Goal: Task Accomplishment & Management: Use online tool/utility

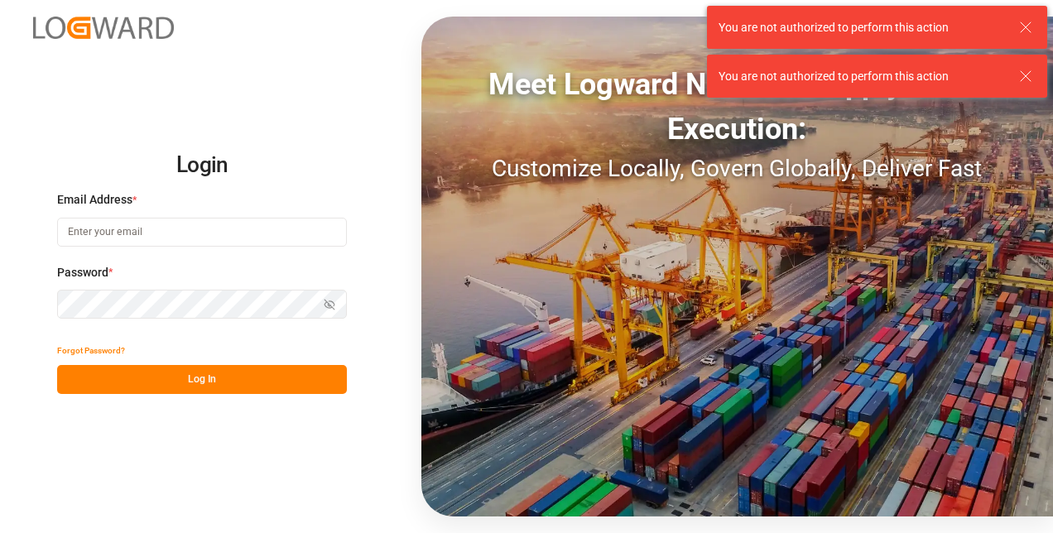
type input "[EMAIL_ADDRESS][DOMAIN_NAME][PERSON_NAME]"
drag, startPoint x: 144, startPoint y: 371, endPoint x: 158, endPoint y: 371, distance: 14.1
click at [144, 371] on button "Log In" at bounding box center [202, 379] width 290 height 29
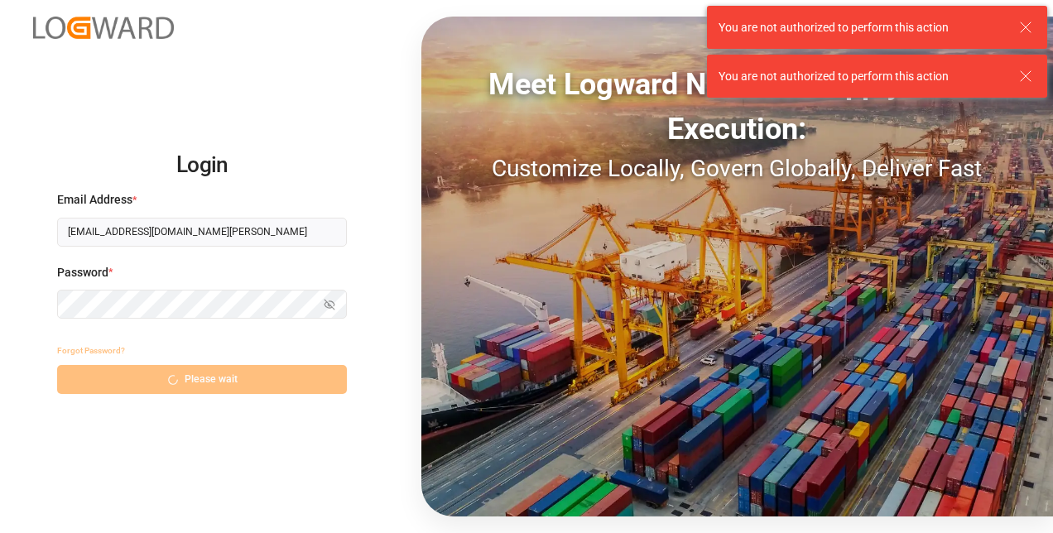
click at [1030, 23] on line at bounding box center [1026, 27] width 10 height 10
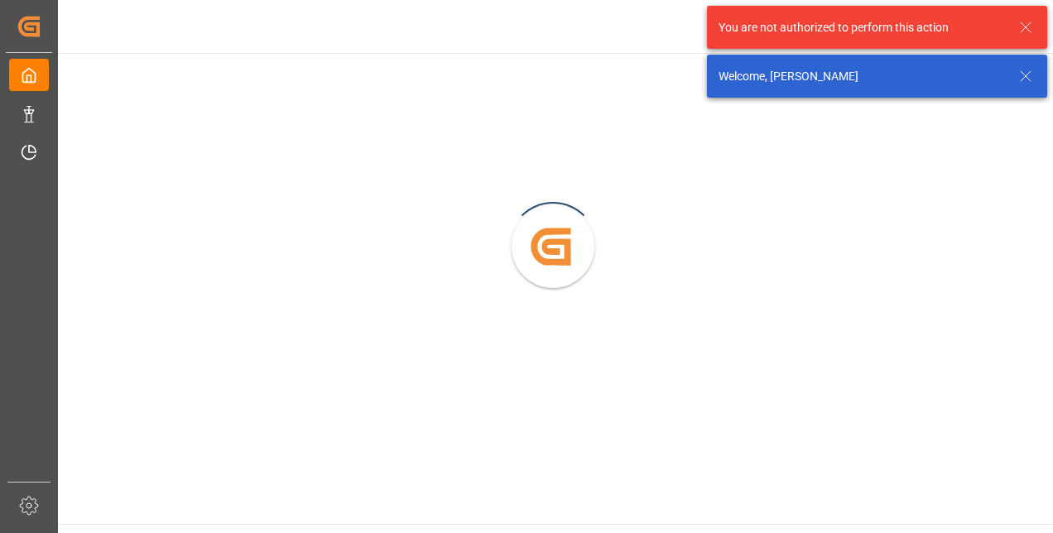
click at [1028, 31] on icon at bounding box center [1026, 27] width 20 height 20
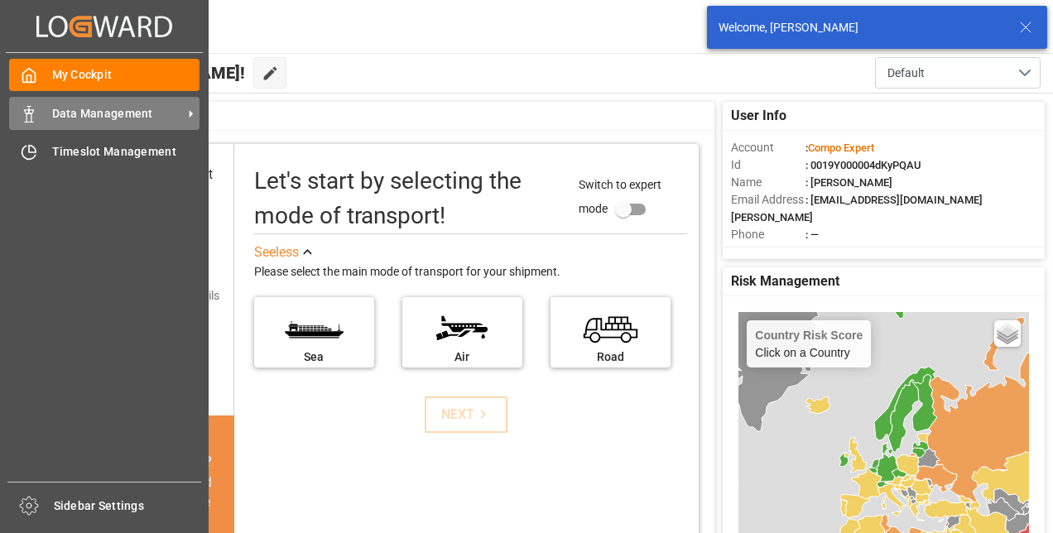
click at [103, 119] on span "Data Management" at bounding box center [117, 113] width 131 height 17
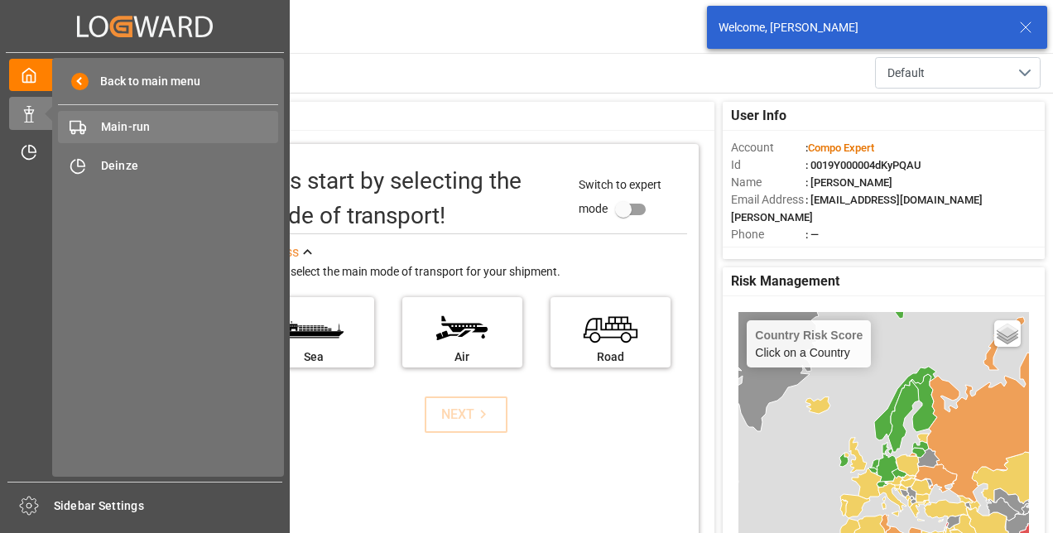
click at [203, 128] on span "Main-run" at bounding box center [190, 126] width 178 height 17
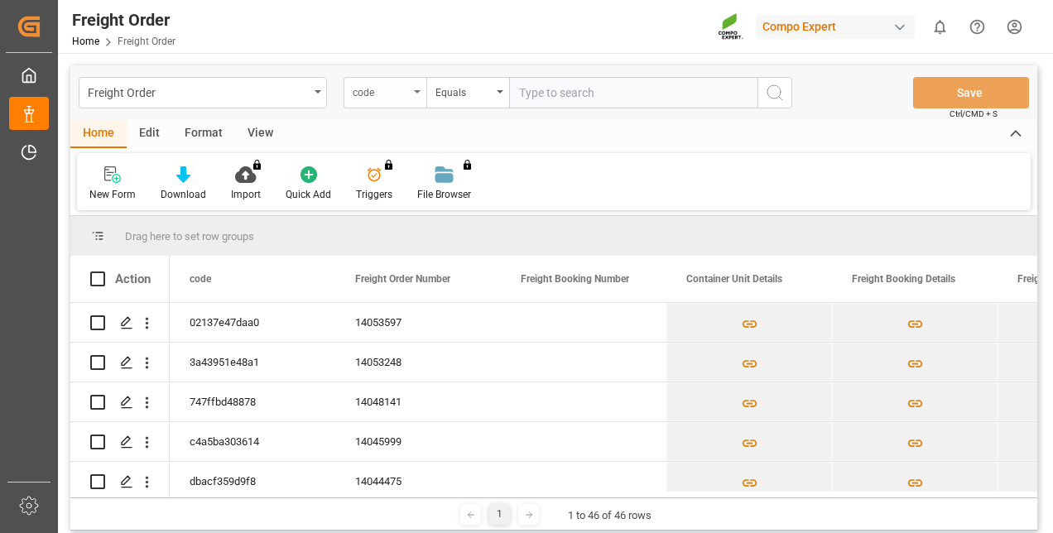
click at [410, 94] on div "code" at bounding box center [385, 92] width 83 height 31
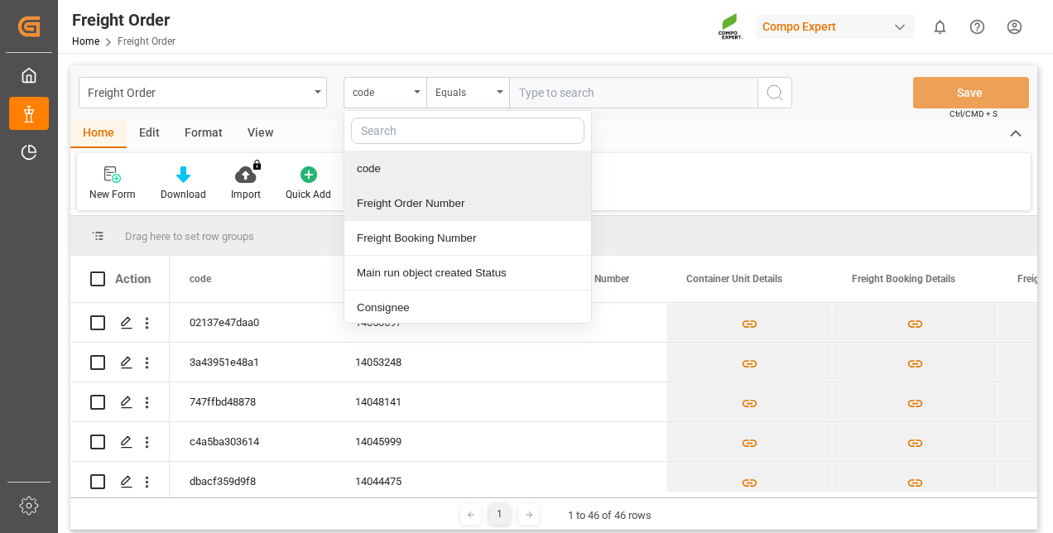
click at [419, 200] on div "Freight Order Number" at bounding box center [467, 203] width 247 height 35
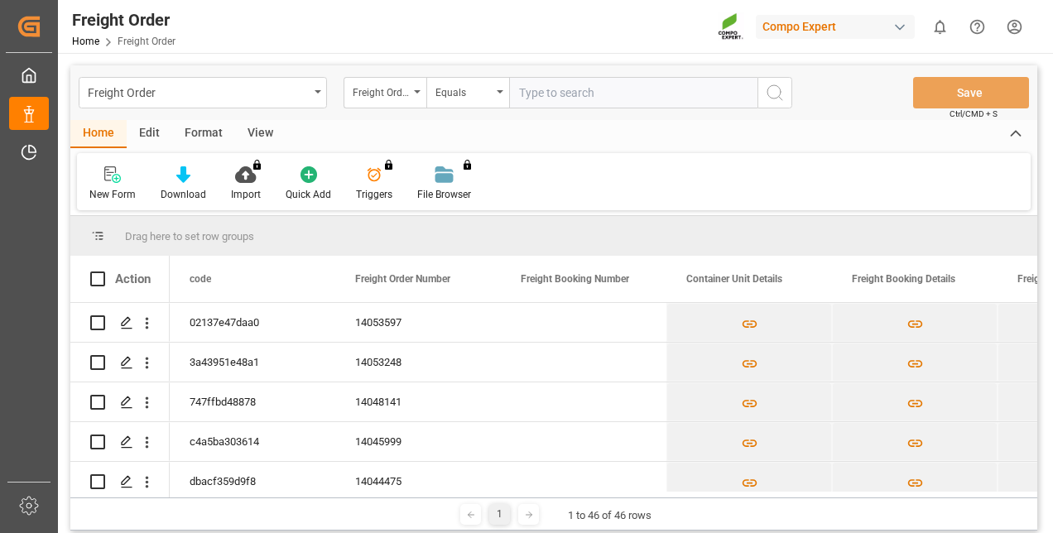
click at [597, 94] on input "text" at bounding box center [633, 92] width 248 height 31
paste input "14053597"
type input "14053597"
click at [773, 101] on icon "search button" at bounding box center [775, 93] width 20 height 20
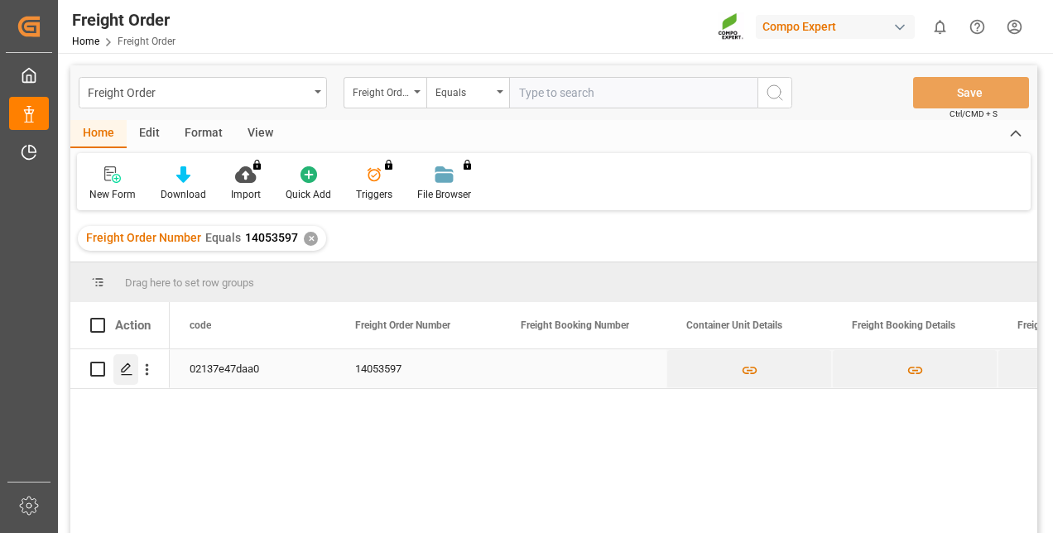
click at [123, 376] on div "Press SPACE to select this row." at bounding box center [125, 369] width 25 height 31
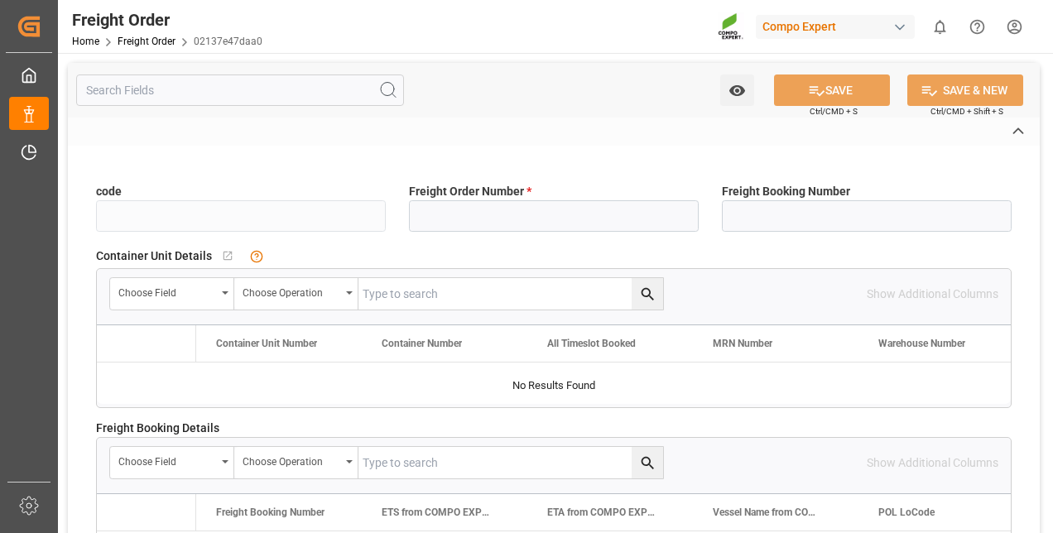
type input "02137e47daa0"
type input "14053597"
type input "Yes"
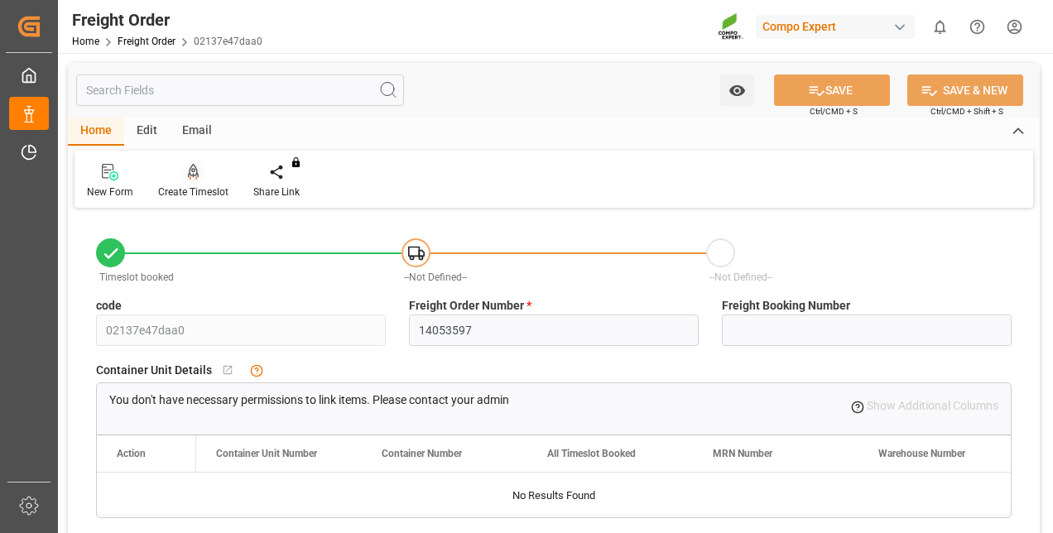
click at [183, 184] on div "Create Timeslot" at bounding box center [193, 181] width 95 height 36
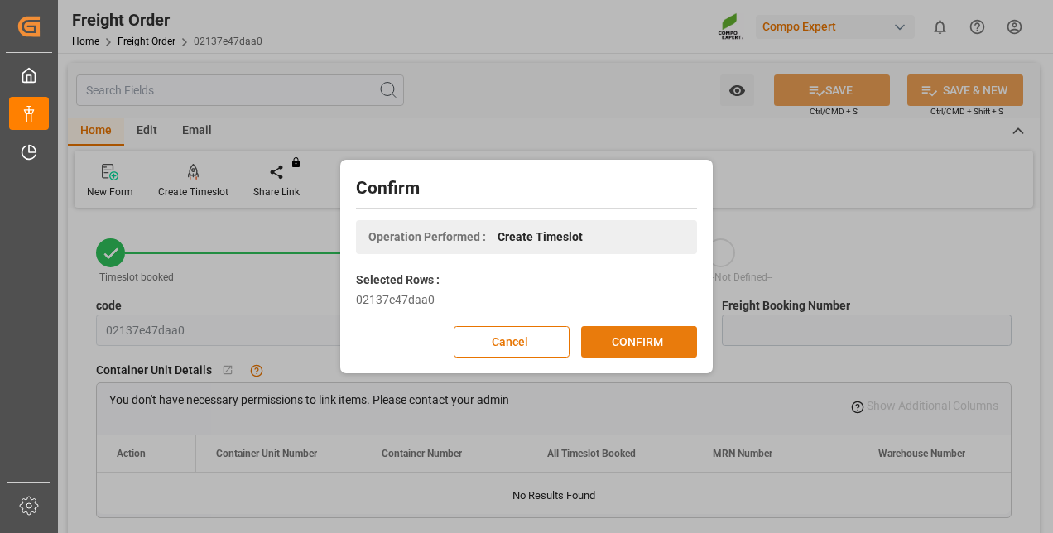
click at [666, 344] on button "CONFIRM" at bounding box center [639, 341] width 116 height 31
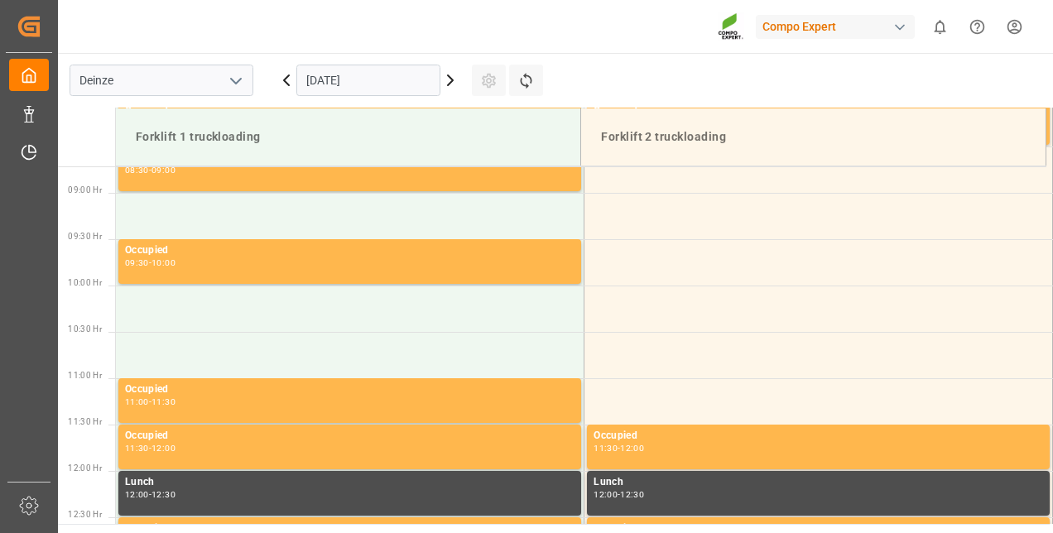
scroll to position [916, 0]
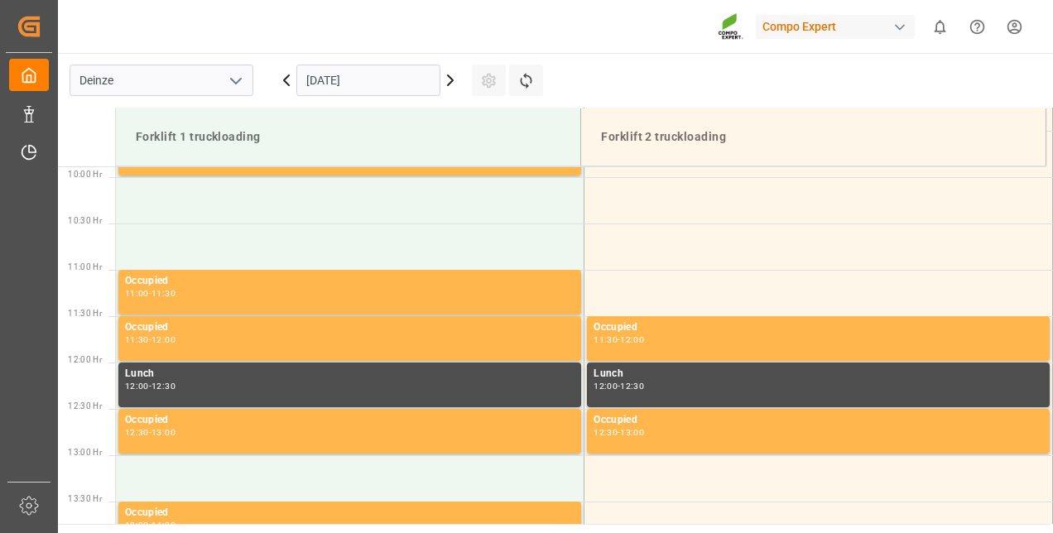
click at [450, 81] on icon at bounding box center [450, 80] width 5 height 10
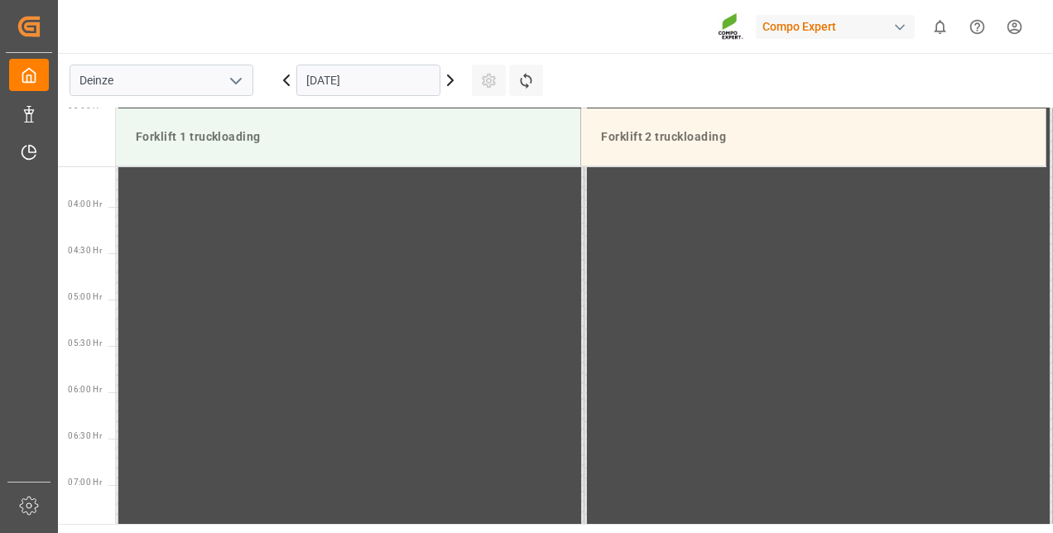
scroll to position [758, 0]
click at [450, 81] on icon at bounding box center [450, 80] width 5 height 10
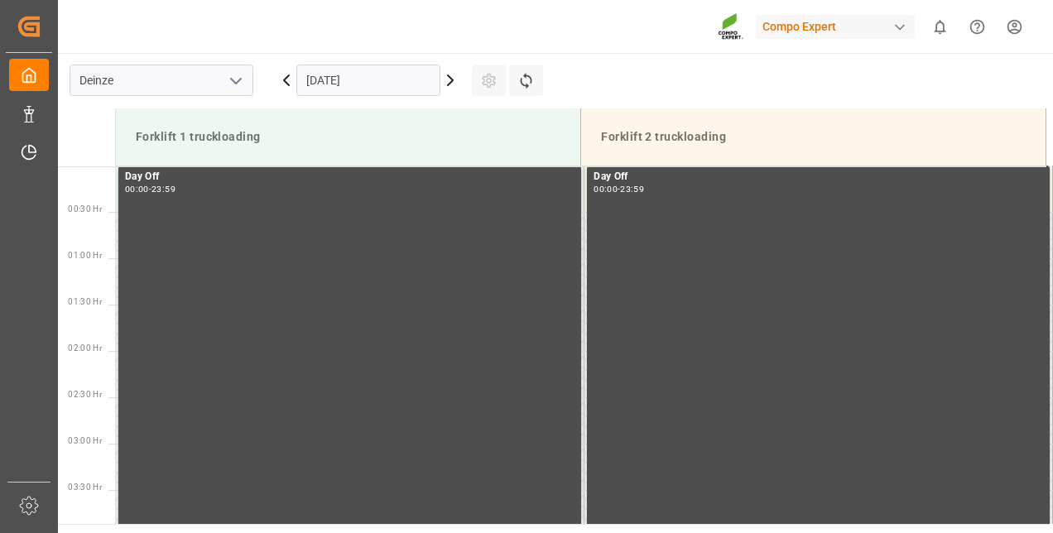
scroll to position [258, 0]
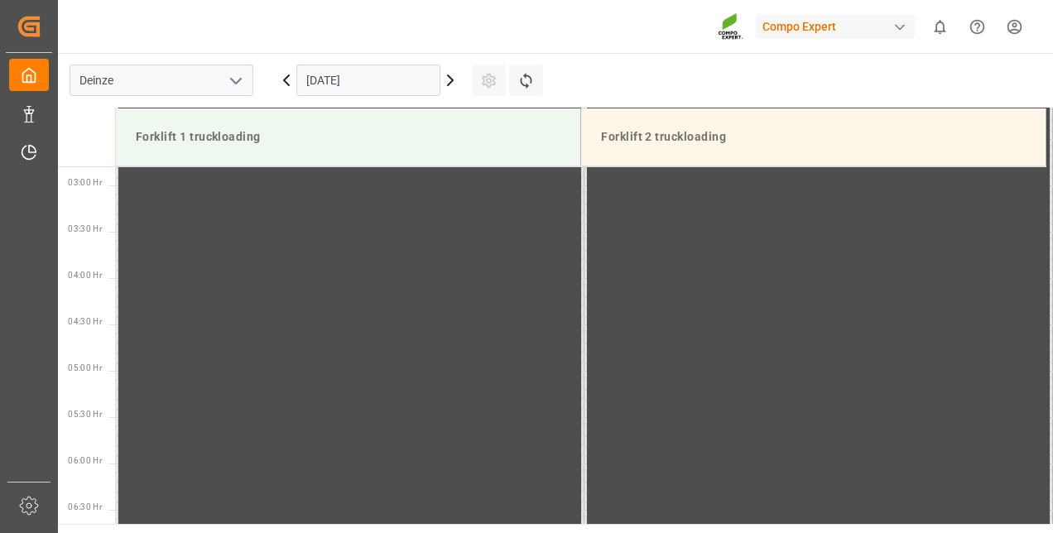
click at [450, 81] on icon at bounding box center [450, 80] width 5 height 10
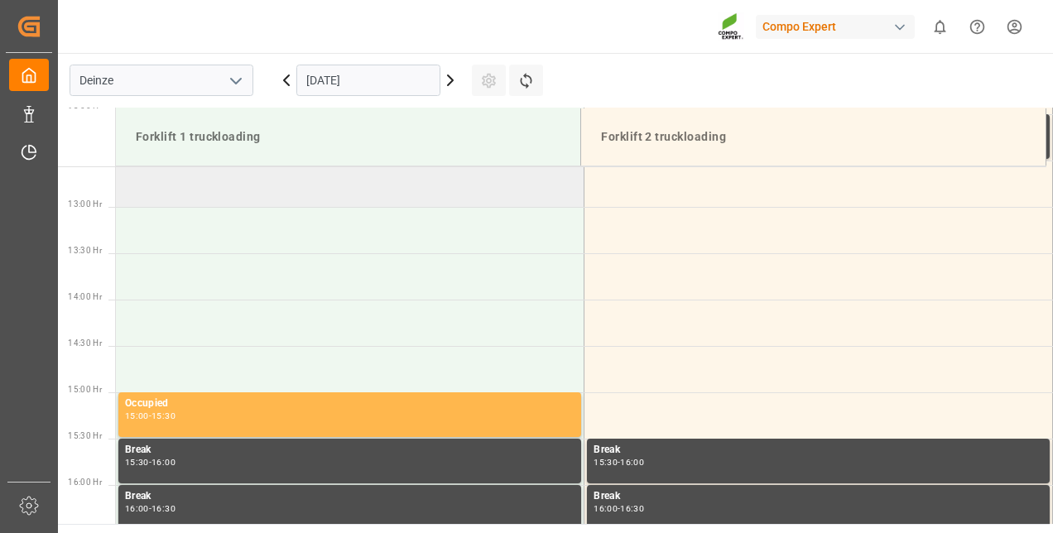
scroll to position [1081, 0]
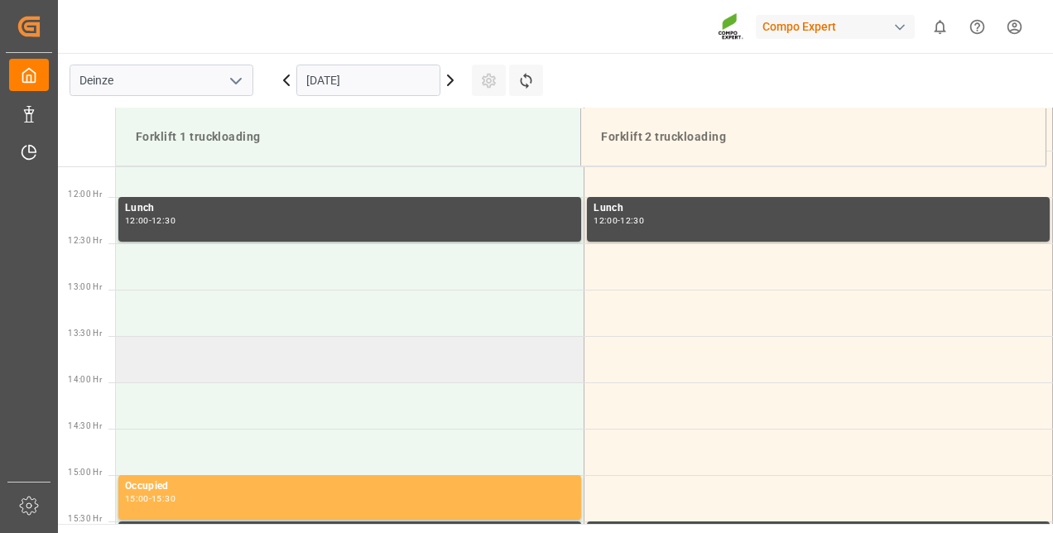
click at [182, 373] on td at bounding box center [350, 359] width 469 height 46
click at [158, 366] on td at bounding box center [350, 359] width 469 height 46
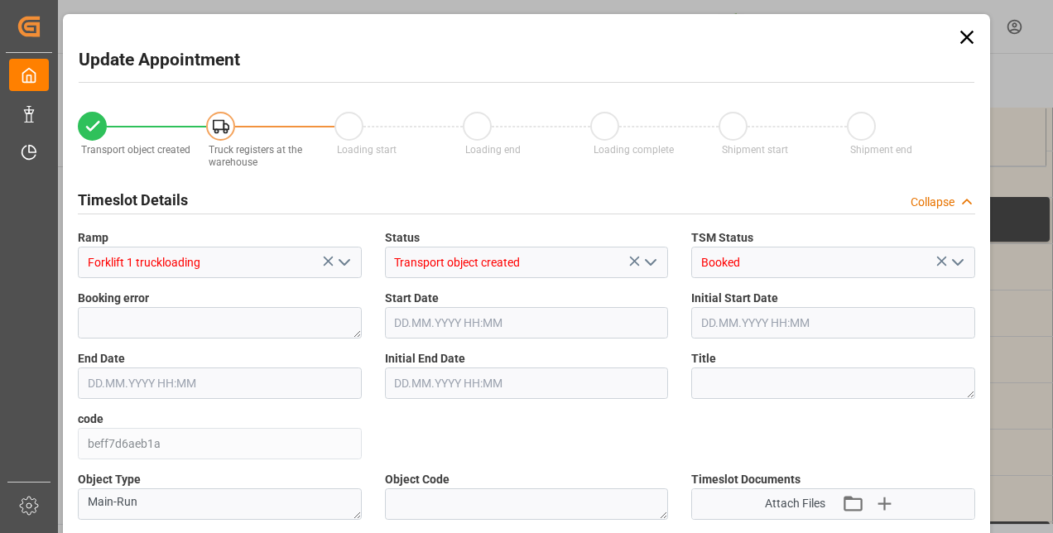
type input "25284"
type input "0"
type input "42"
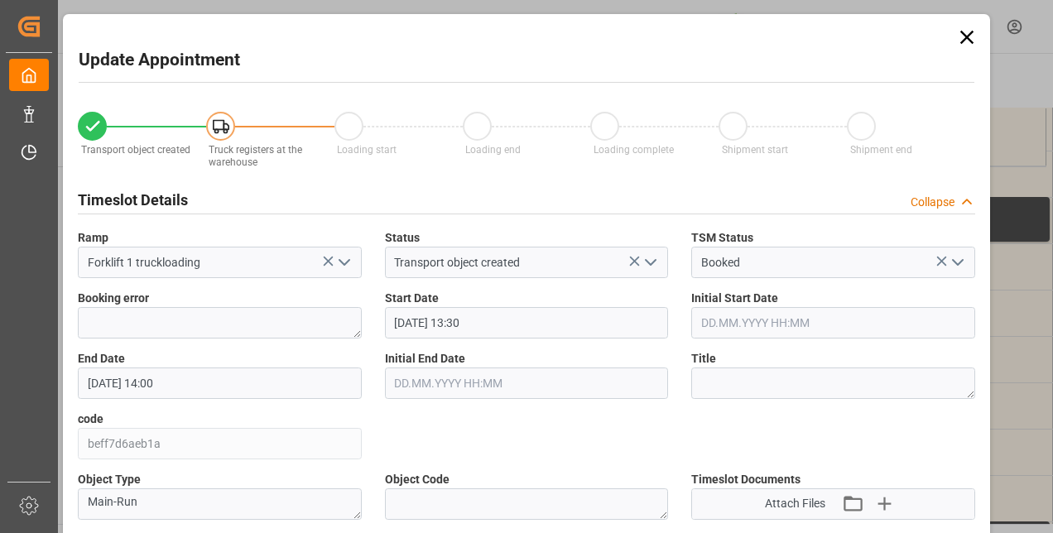
type input "13.10.2025 13:30"
type input "13.10.2025 14:00"
type input "09.10.2025 09:38"
type input "10.10.2025 09:28"
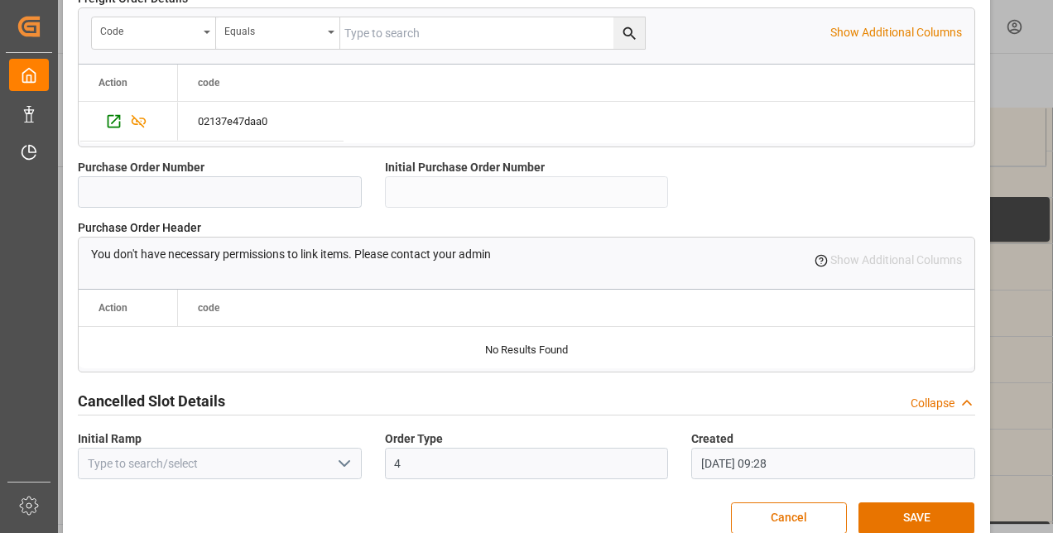
scroll to position [1644, 0]
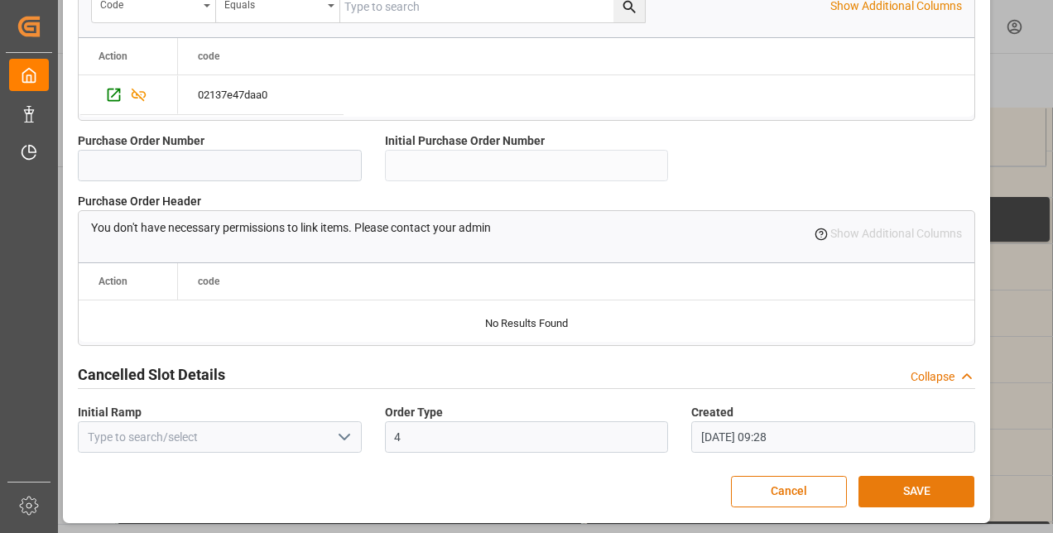
click at [934, 493] on button "SAVE" at bounding box center [917, 491] width 116 height 31
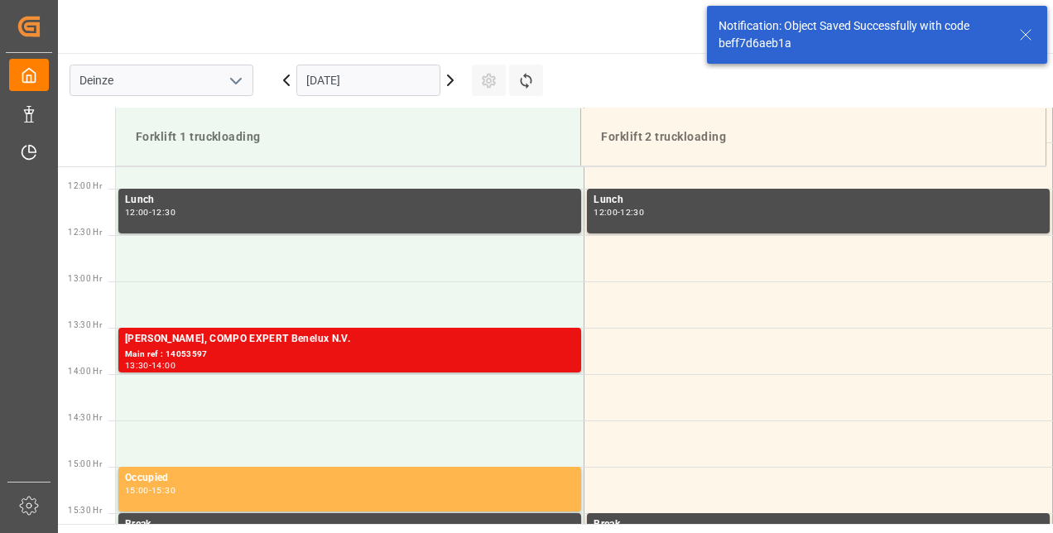
scroll to position [1101, 0]
